Goal: Book appointment/travel/reservation

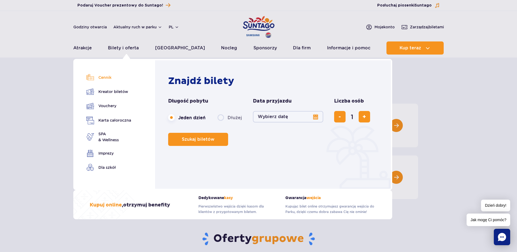
click at [110, 76] on link "Cennik" at bounding box center [108, 78] width 45 height 8
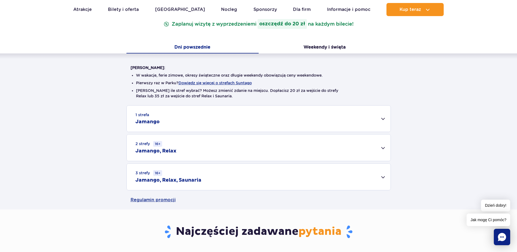
scroll to position [109, 0]
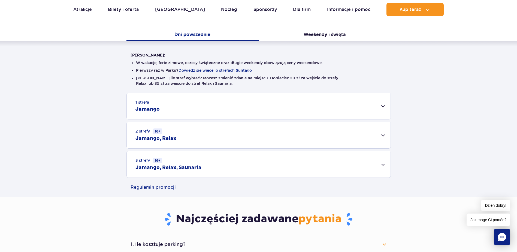
click at [153, 133] on small "16+" at bounding box center [157, 131] width 9 height 6
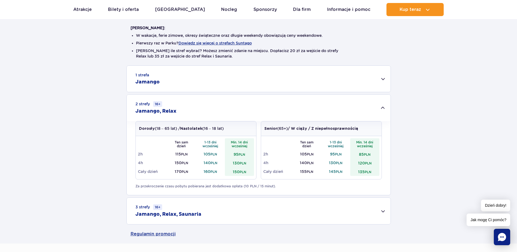
scroll to position [163, 0]
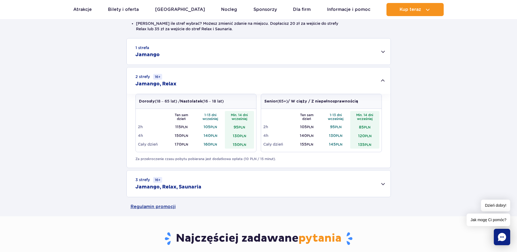
click at [267, 188] on div "3 strefy 16+ Jamango, Relax, Saunaria" at bounding box center [259, 183] width 264 height 26
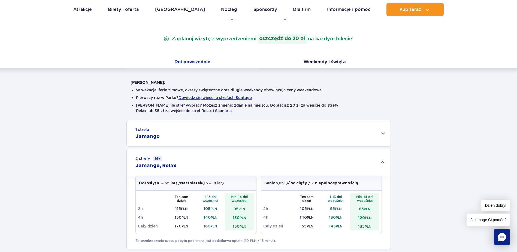
scroll to position [54, 0]
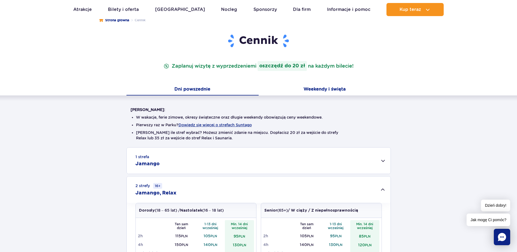
click at [314, 91] on button "Weekendy i święta" at bounding box center [325, 89] width 132 height 11
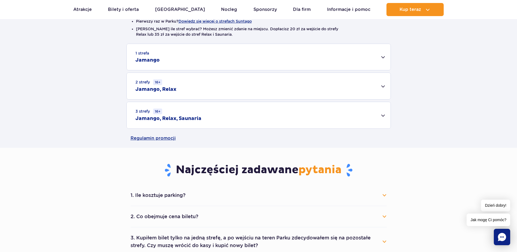
scroll to position [163, 0]
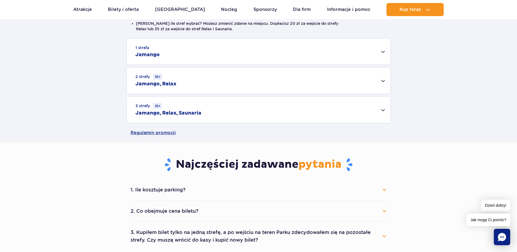
click at [171, 81] on h2 "Jamango, Relax" at bounding box center [155, 84] width 41 height 7
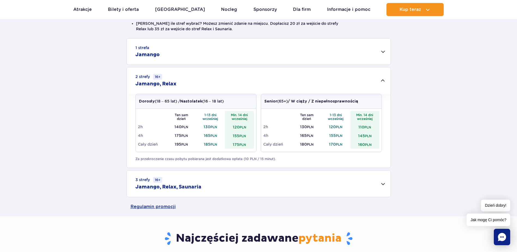
click at [160, 171] on div "3 strefy 16+ Jamango, Relax, Saunaria" at bounding box center [259, 183] width 264 height 26
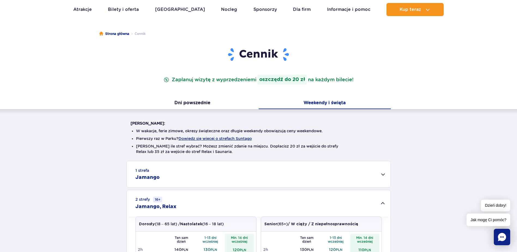
scroll to position [82, 0]
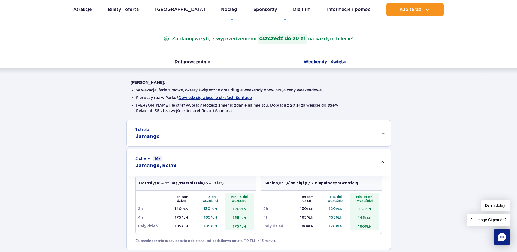
click at [176, 136] on div "1 strefa Jamango" at bounding box center [259, 133] width 264 height 26
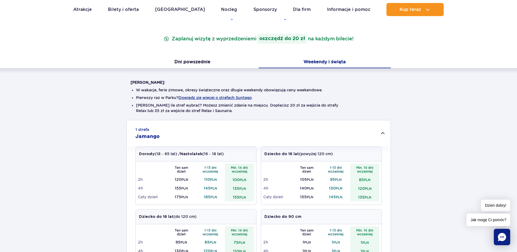
click at [176, 136] on div "1 strefa Jamango" at bounding box center [259, 133] width 264 height 26
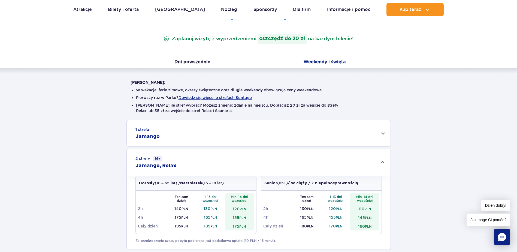
click at [178, 165] on div "2 strefy 16+ Jamango, Relax" at bounding box center [259, 162] width 264 height 26
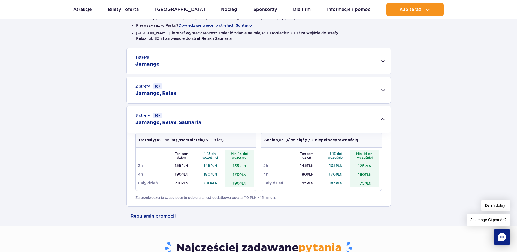
scroll to position [163, 0]
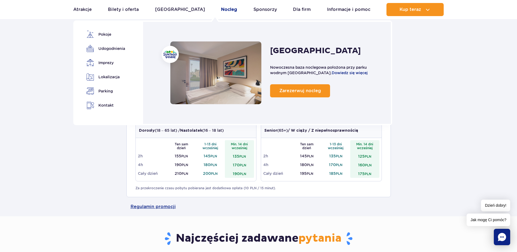
click at [221, 12] on link "Nocleg" at bounding box center [229, 9] width 16 height 13
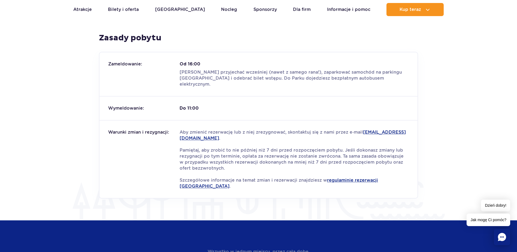
scroll to position [654, 0]
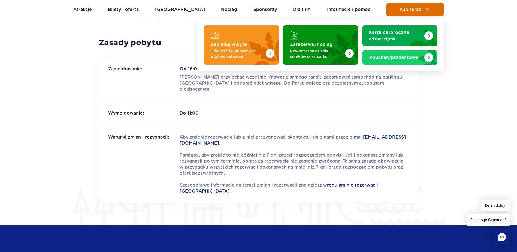
click at [421, 9] on button "Kup teraz" at bounding box center [414, 9] width 57 height 13
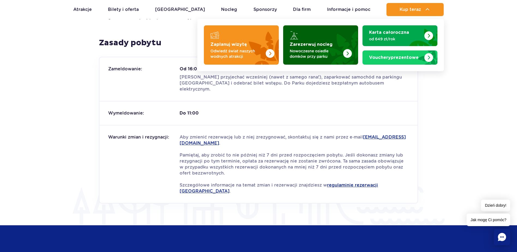
click at [316, 47] on strong "Zarezerwuj nocleg" at bounding box center [311, 44] width 43 height 4
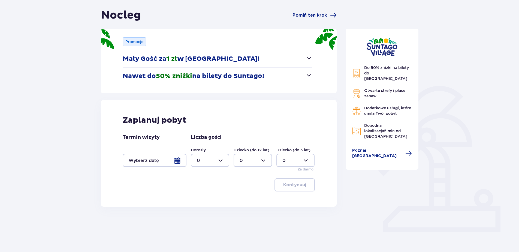
scroll to position [51, 0]
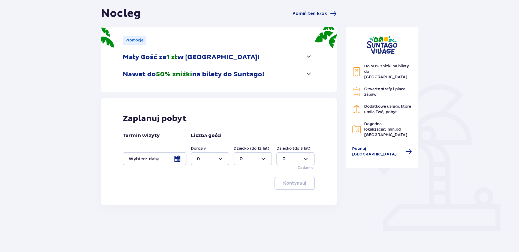
click at [178, 159] on div at bounding box center [155, 158] width 64 height 13
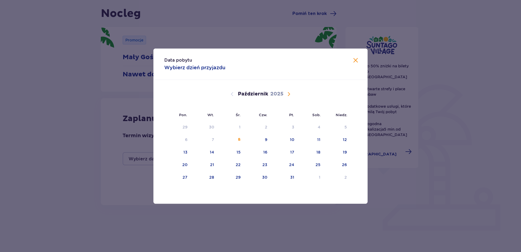
click at [290, 93] on span "Następny miesiąc" at bounding box center [288, 94] width 7 height 7
click at [293, 167] on div "21" at bounding box center [284, 165] width 26 height 12
click at [314, 168] on div "22" at bounding box center [310, 165] width 26 height 12
type input "21.11.25 - 22.11.25"
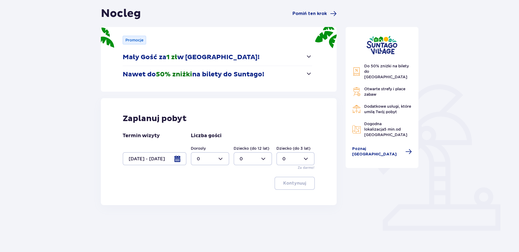
click at [209, 151] on div "Dorosły 0" at bounding box center [210, 155] width 38 height 20
click at [211, 156] on div at bounding box center [210, 158] width 38 height 13
click at [205, 193] on span "2" at bounding box center [209, 197] width 37 height 11
type input "2"
click at [294, 184] on p "Kontynuuj" at bounding box center [294, 183] width 23 height 6
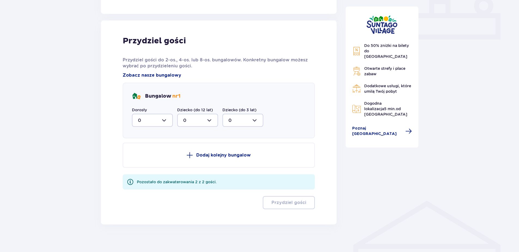
scroll to position [247, 0]
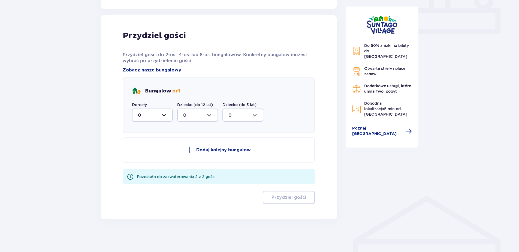
click at [159, 117] on div at bounding box center [152, 114] width 41 height 13
click at [151, 154] on div "2" at bounding box center [152, 154] width 29 height 6
type input "2"
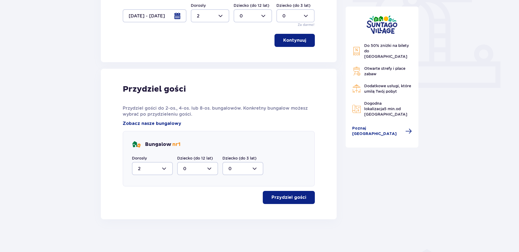
click at [301, 200] on p "Przydziel gości" at bounding box center [288, 197] width 35 height 6
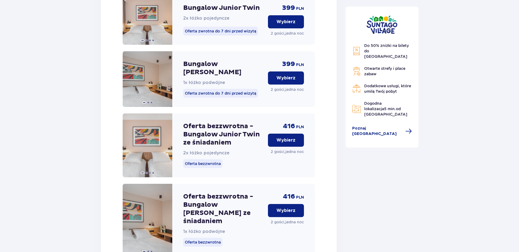
scroll to position [658, 0]
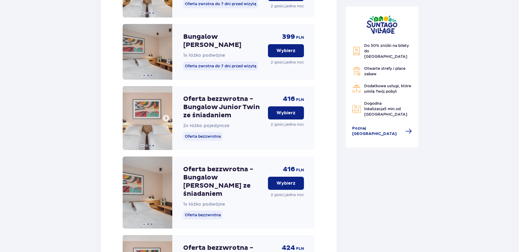
click at [165, 115] on button at bounding box center [166, 118] width 7 height 7
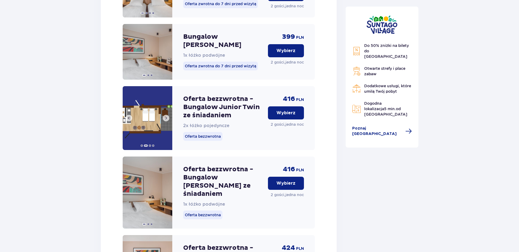
click at [165, 115] on button at bounding box center [166, 118] width 7 height 7
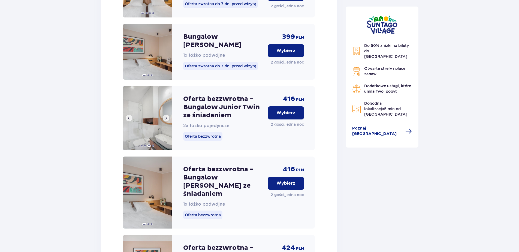
click at [165, 115] on button at bounding box center [166, 118] width 7 height 7
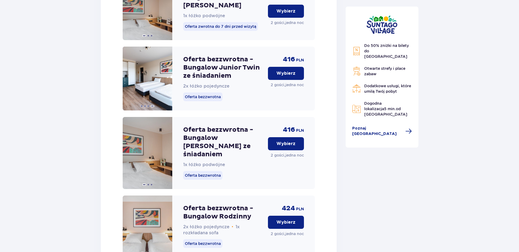
scroll to position [685, 0]
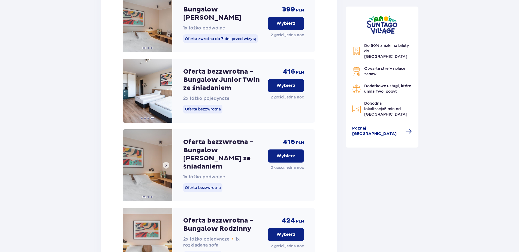
click at [166, 163] on span at bounding box center [166, 165] width 4 height 4
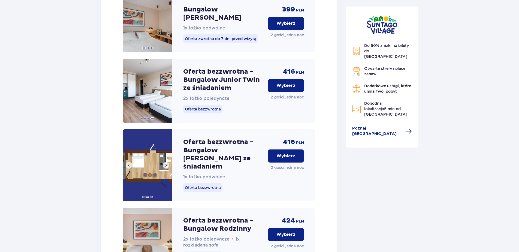
click at [166, 163] on span at bounding box center [166, 165] width 4 height 4
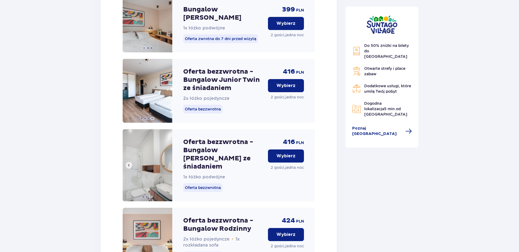
click at [130, 163] on span at bounding box center [129, 165] width 4 height 4
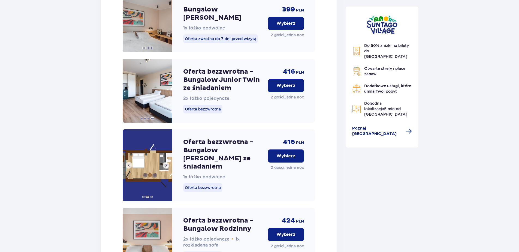
click at [130, 163] on span at bounding box center [129, 165] width 4 height 4
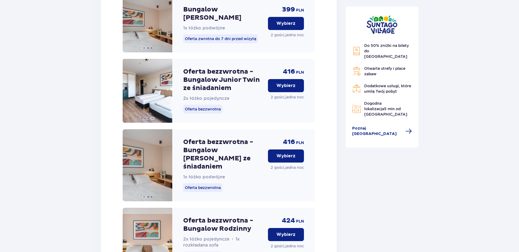
click at [288, 153] on p "Wybierz" at bounding box center [285, 156] width 19 height 6
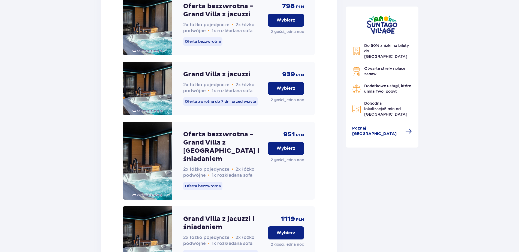
scroll to position [1638, 0]
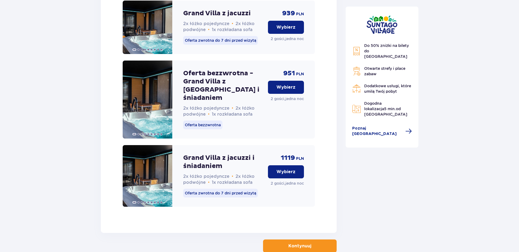
click at [308, 239] on button "Kontynuuj" at bounding box center [300, 245] width 74 height 13
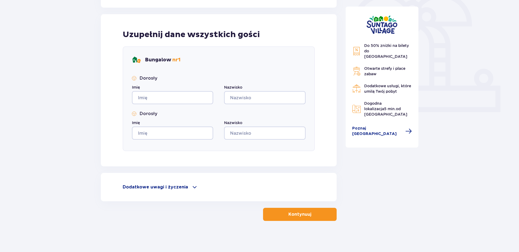
scroll to position [171, 0]
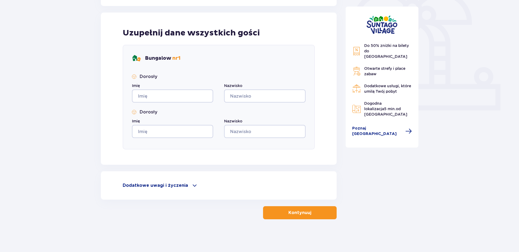
click at [151, 184] on p "Dodatkowe uwagi i życzenia" at bounding box center [155, 185] width 65 height 6
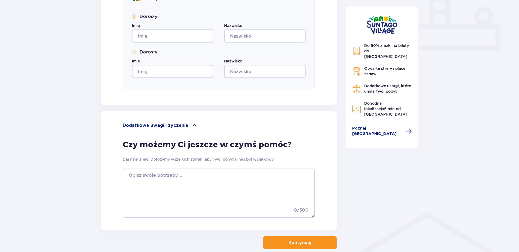
scroll to position [261, 0]
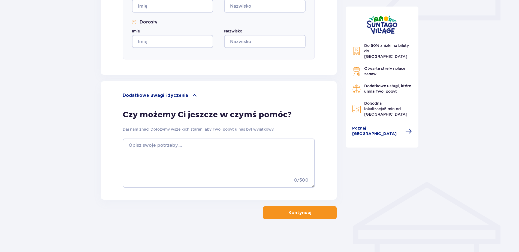
click at [290, 208] on button "Kontynuuj" at bounding box center [300, 212] width 74 height 13
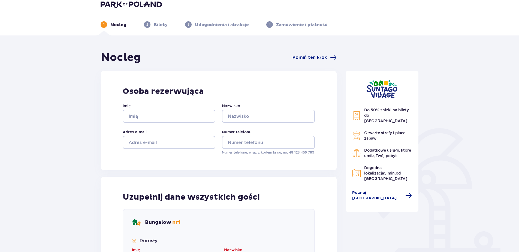
scroll to position [0, 0]
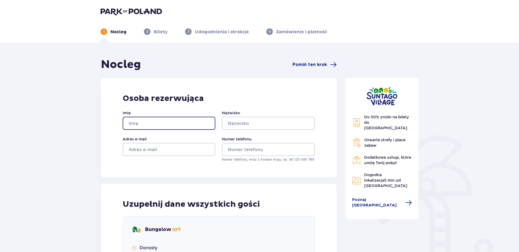
click at [153, 127] on input "Imię" at bounding box center [169, 123] width 93 height 13
type input "Monika"
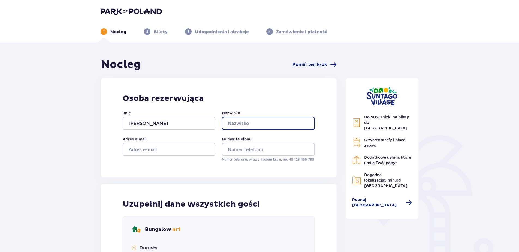
type input "Zubel"
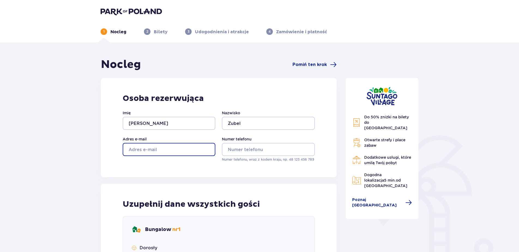
type input "monikazubel01@gmail.com"
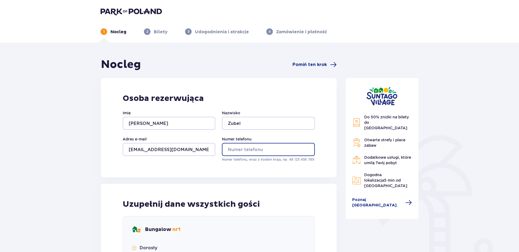
type input "606108855"
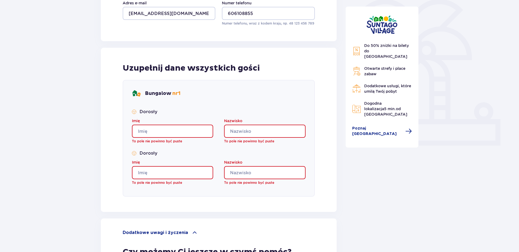
scroll to position [136, 0]
click at [166, 129] on input "Imię" at bounding box center [172, 130] width 81 height 13
type input "Monika"
click at [232, 128] on input "Nazwisko" at bounding box center [264, 130] width 81 height 13
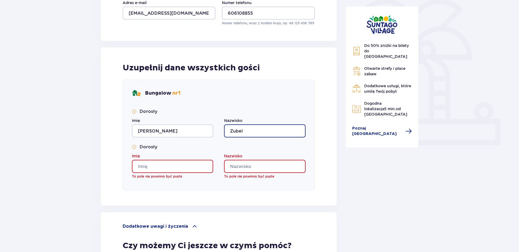
type input "Zubel"
click at [156, 163] on input "Imię" at bounding box center [172, 166] width 81 height 13
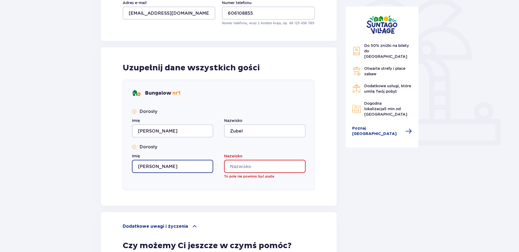
type input "Kamil"
click at [269, 168] on input "Nazwisko" at bounding box center [264, 166] width 81 height 13
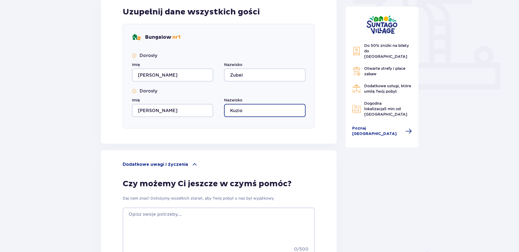
scroll to position [261, 0]
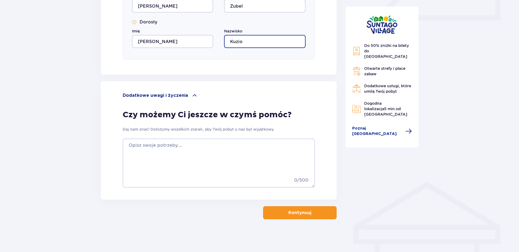
type input "Kuzio"
click at [311, 209] on button "Kontynuuj" at bounding box center [300, 212] width 74 height 13
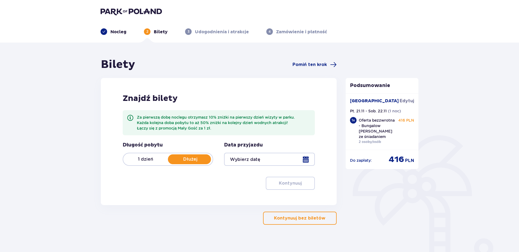
click at [149, 154] on div "1 dzień Dłużej" at bounding box center [168, 159] width 90 height 13
click at [309, 157] on div at bounding box center [269, 159] width 90 height 13
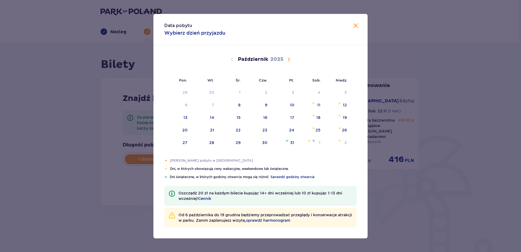
click at [291, 57] on span "Następny miesiąc" at bounding box center [288, 59] width 7 height 7
click at [287, 58] on span "Następny miesiąc" at bounding box center [288, 59] width 7 height 7
click at [232, 59] on span "Poprzedni miesiąc" at bounding box center [232, 59] width 7 height 7
click at [293, 132] on div "21" at bounding box center [291, 129] width 4 height 5
type input "21.11.25"
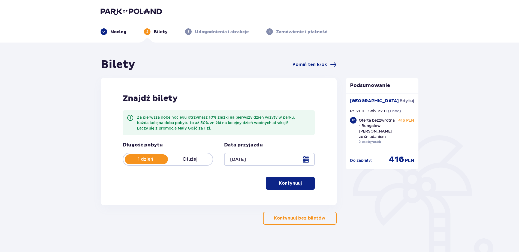
click at [284, 184] on p "Kontynuuj" at bounding box center [290, 183] width 23 height 6
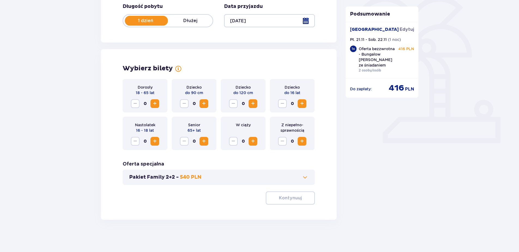
scroll to position [139, 0]
click at [156, 107] on button "Zwiększ" at bounding box center [154, 103] width 9 height 9
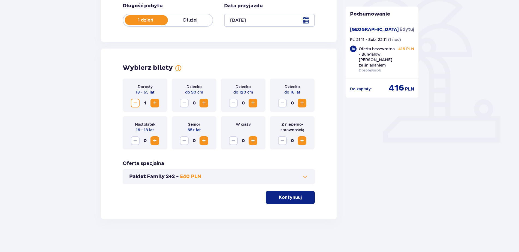
click at [156, 107] on button "Zwiększ" at bounding box center [154, 103] width 9 height 9
click at [288, 198] on p "Kontynuuj" at bounding box center [290, 197] width 23 height 6
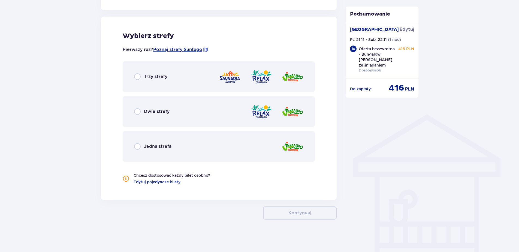
scroll to position [329, 0]
click at [138, 81] on div "Trzy strefy" at bounding box center [219, 76] width 192 height 31
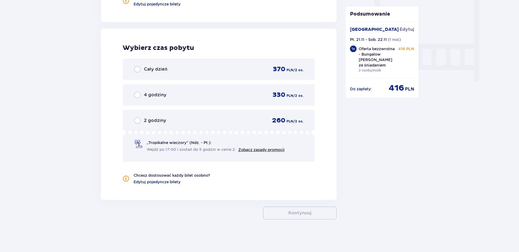
scroll to position [506, 0]
click at [137, 95] on input "radio" at bounding box center [137, 94] width 7 height 7
radio input "true"
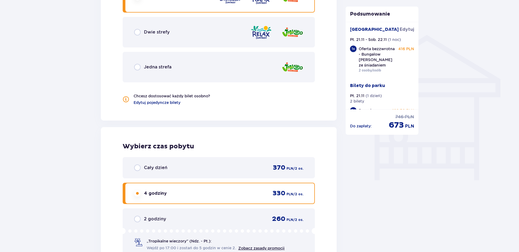
scroll to position [373, 0]
